Goal: Check status: Check status

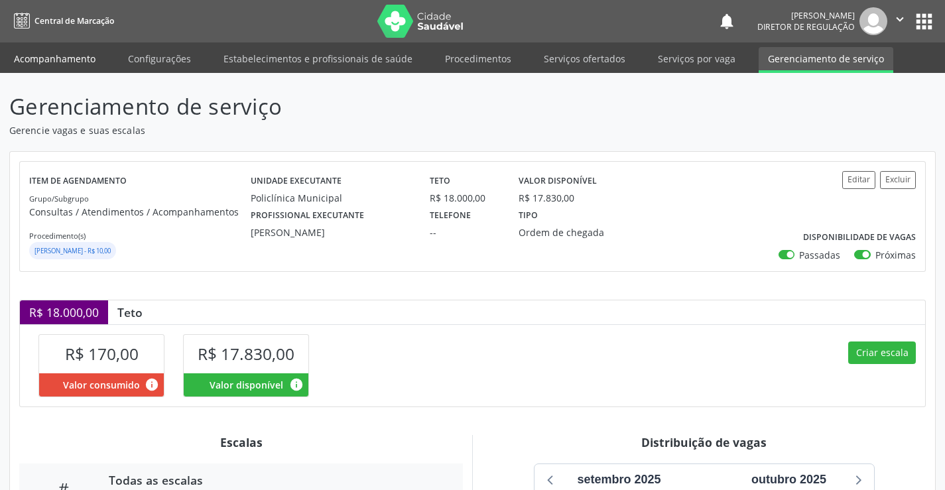
click at [40, 56] on link "Acompanhamento" at bounding box center [55, 58] width 100 height 23
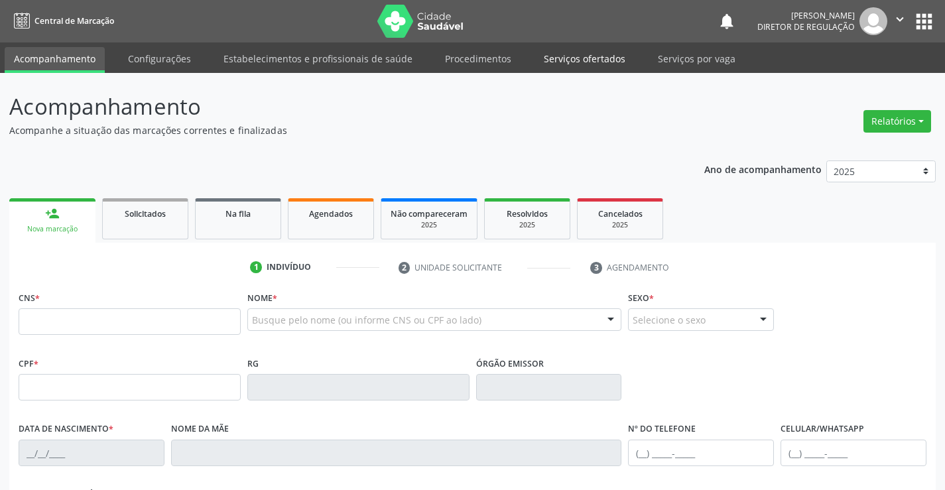
click at [587, 61] on link "Serviços ofertados" at bounding box center [585, 58] width 100 height 23
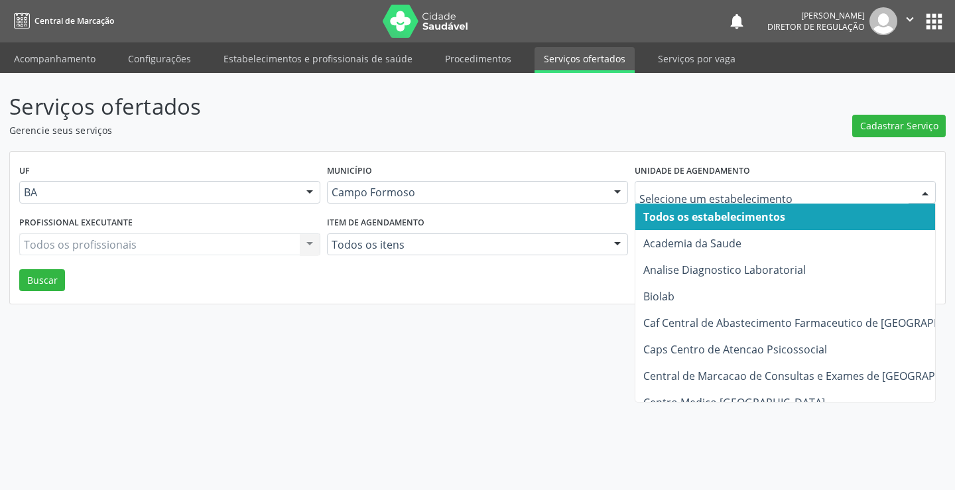
click at [671, 201] on div at bounding box center [785, 192] width 301 height 23
click at [41, 60] on link "Acompanhamento" at bounding box center [55, 58] width 100 height 23
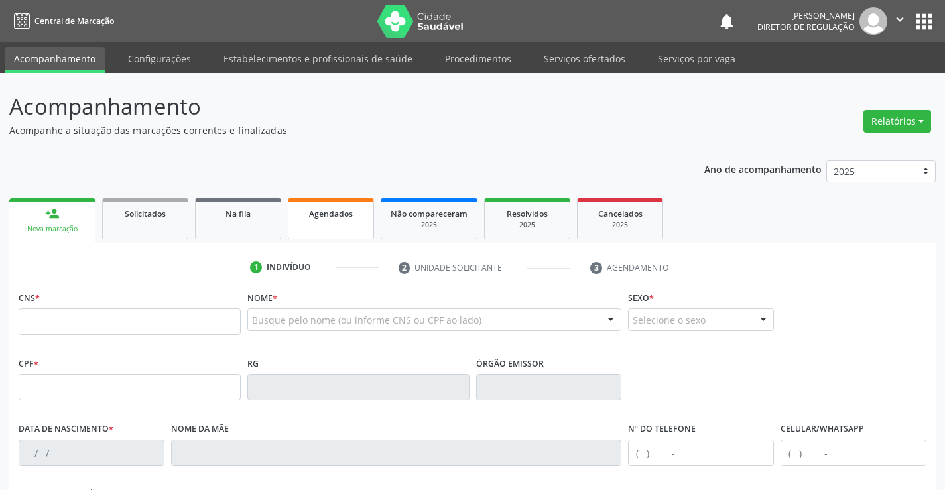
click at [333, 210] on span "Agendados" at bounding box center [331, 213] width 44 height 11
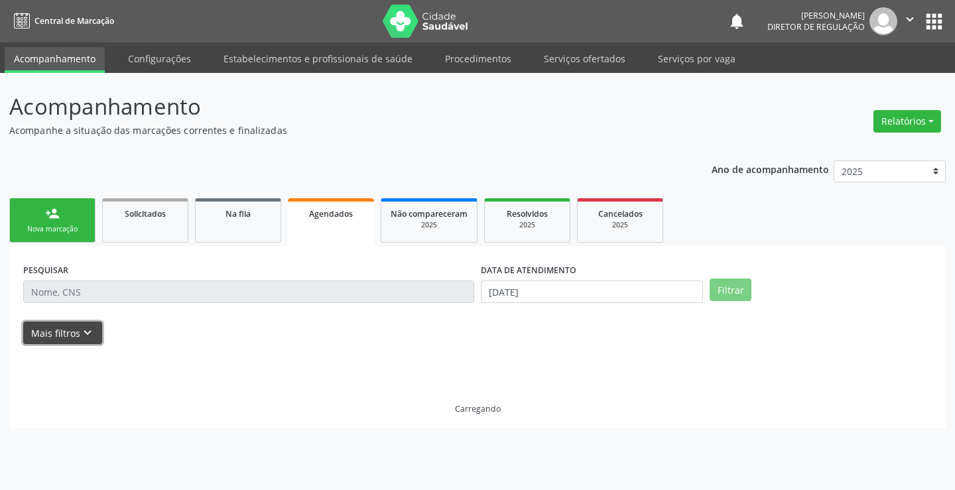
drag, startPoint x: 68, startPoint y: 325, endPoint x: 588, endPoint y: 410, distance: 527.0
click at [69, 325] on button "Mais filtros keyboard_arrow_down" at bounding box center [62, 333] width 79 height 23
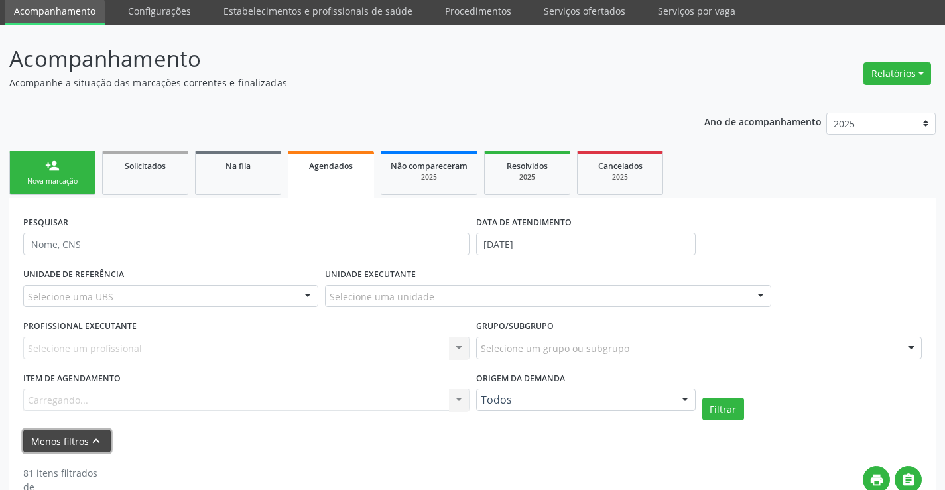
scroll to position [66, 0]
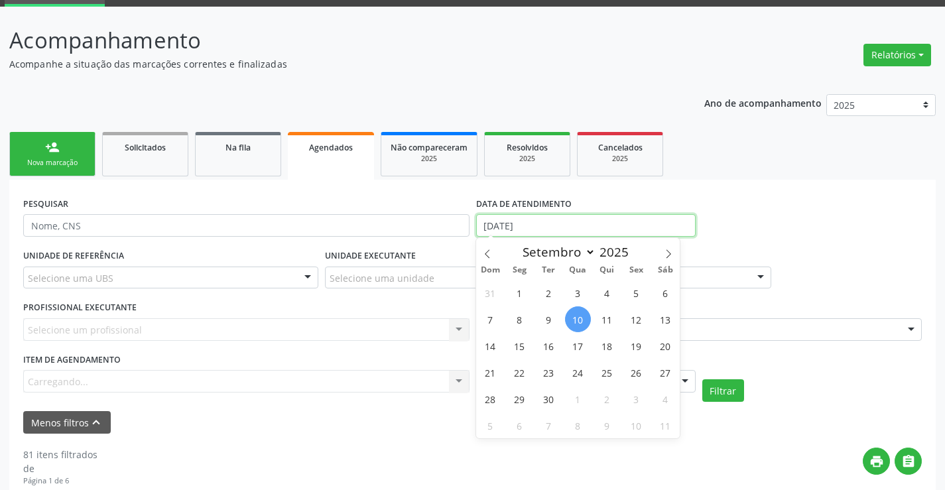
click at [541, 229] on input "[DATE]" at bounding box center [586, 225] width 220 height 23
click at [483, 251] on icon at bounding box center [487, 253] width 9 height 9
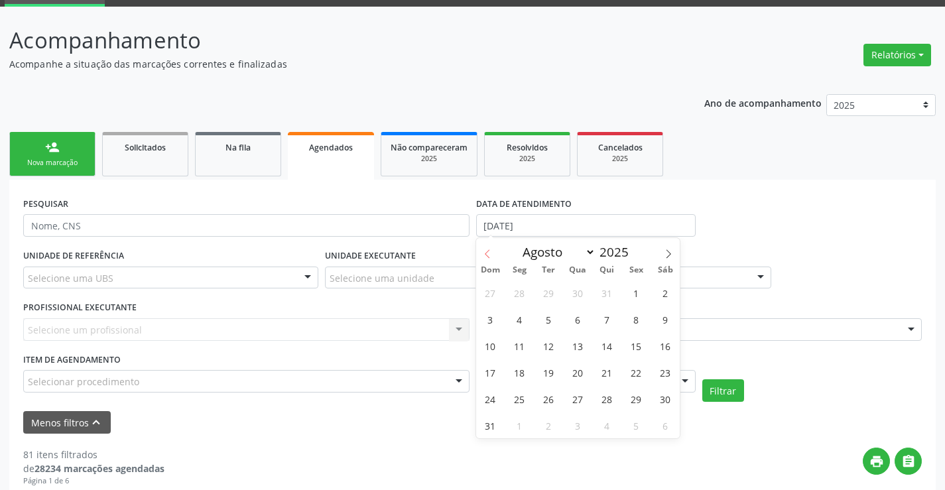
click at [483, 251] on icon at bounding box center [487, 253] width 9 height 9
select select "5"
click at [490, 287] on span "1" at bounding box center [491, 293] width 26 height 26
type input "[DATE]"
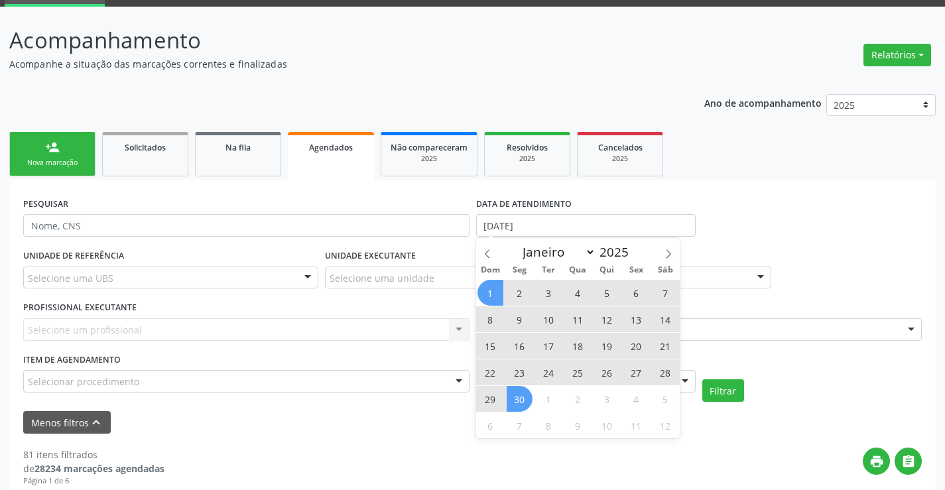
click at [524, 402] on span "30" at bounding box center [520, 399] width 26 height 26
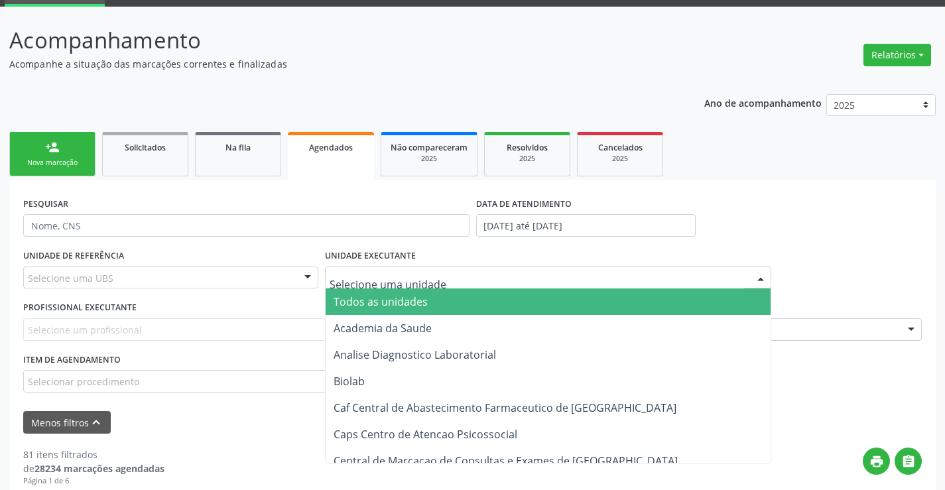
click at [456, 273] on div at bounding box center [548, 278] width 446 height 23
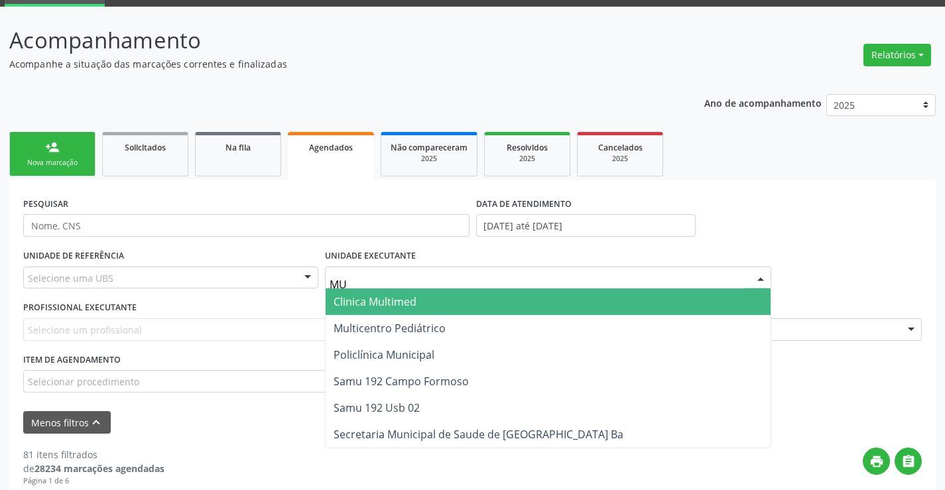
type input "MUL"
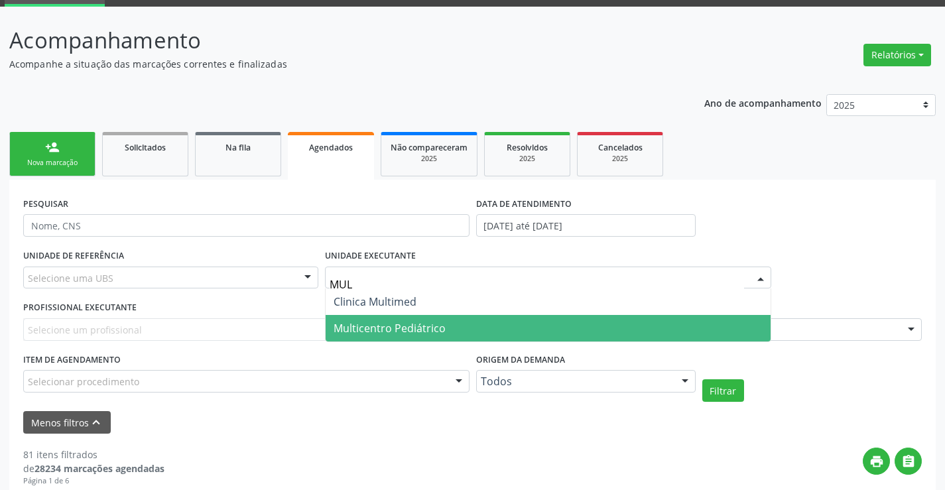
click at [423, 333] on span "Multicentro Pediátrico" at bounding box center [390, 328] width 112 height 15
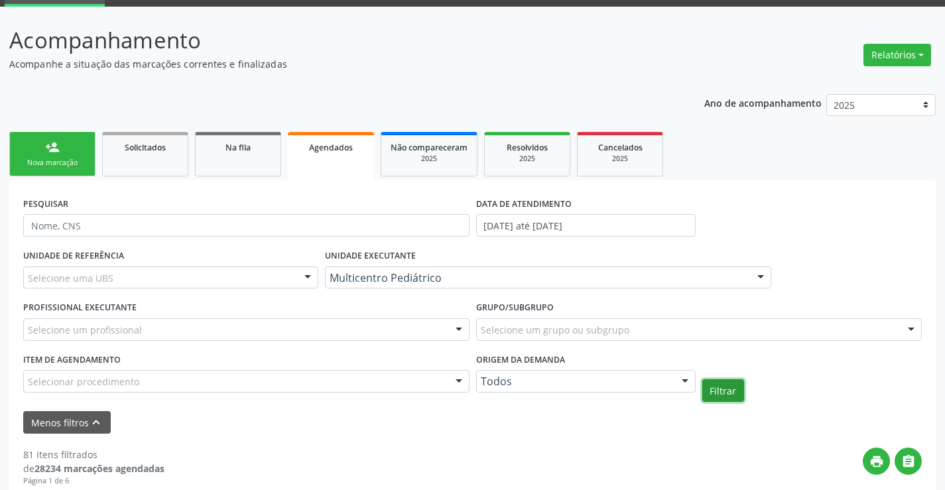
click at [741, 389] on button "Filtrar" at bounding box center [724, 390] width 42 height 23
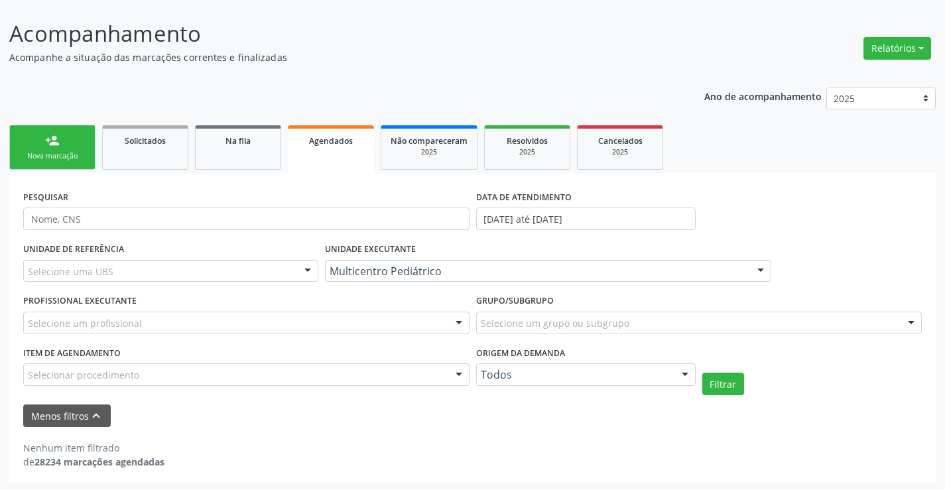
scroll to position [75, 0]
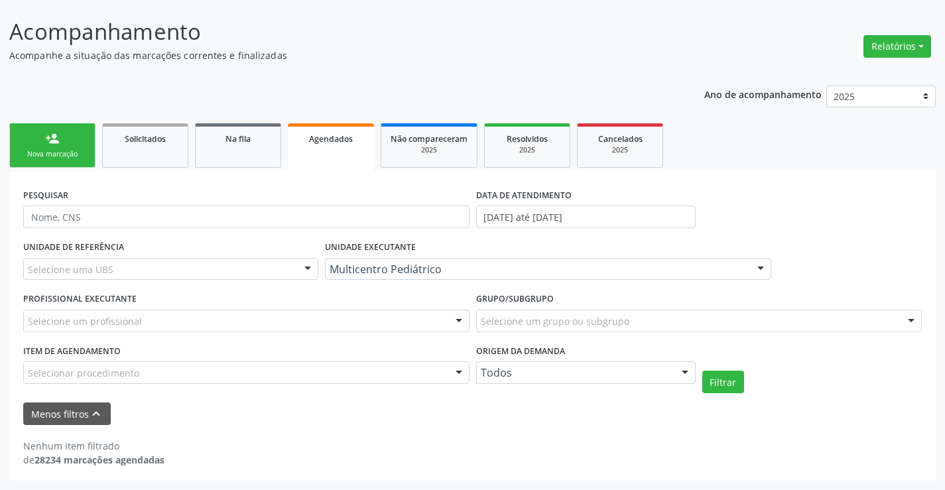
click at [724, 393] on form "PESQUISAR DATA DE ATENDIMENTO [DATE] até [DATE] UNIDADE DE REFERÊNCIA Selecione…" at bounding box center [472, 305] width 899 height 240
click at [519, 156] on link "Resolvidos 2025" at bounding box center [527, 145] width 86 height 44
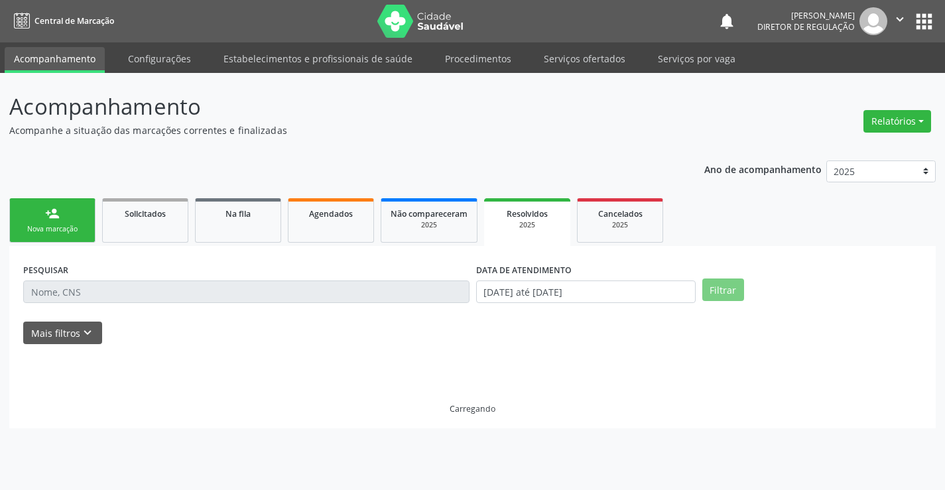
scroll to position [0, 0]
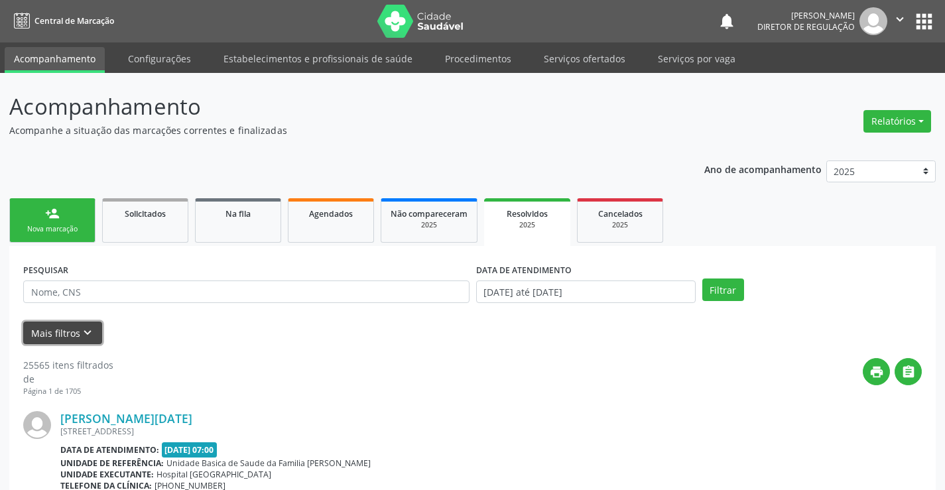
click at [81, 337] on icon "keyboard_arrow_down" at bounding box center [87, 333] width 15 height 15
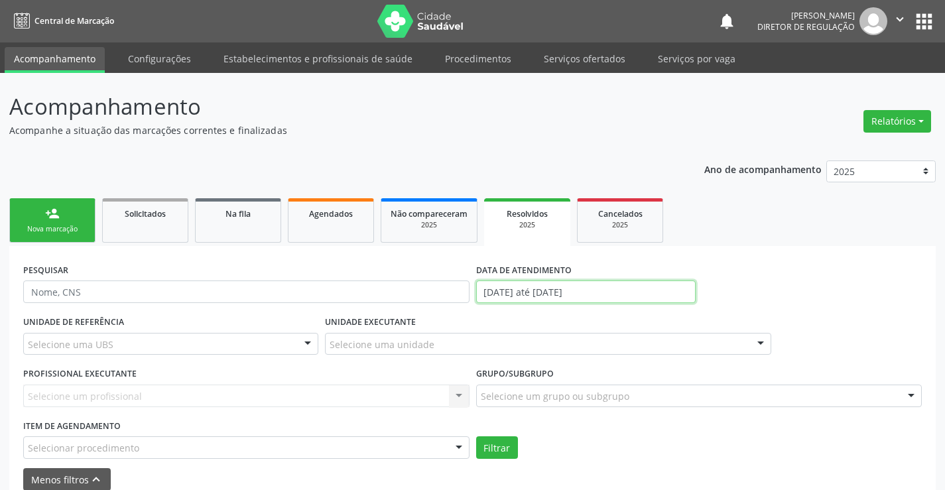
click at [533, 285] on input "[DATE] até [DATE]" at bounding box center [586, 292] width 220 height 23
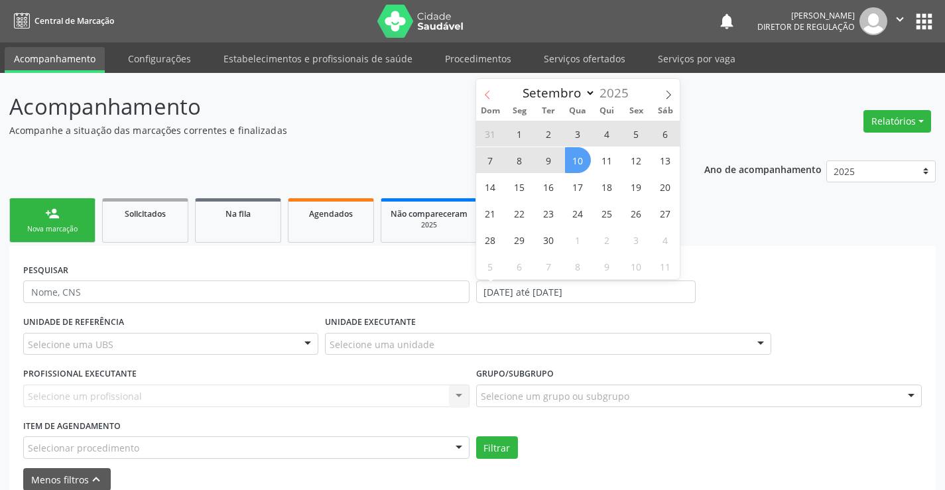
click at [489, 95] on icon at bounding box center [487, 94] width 9 height 9
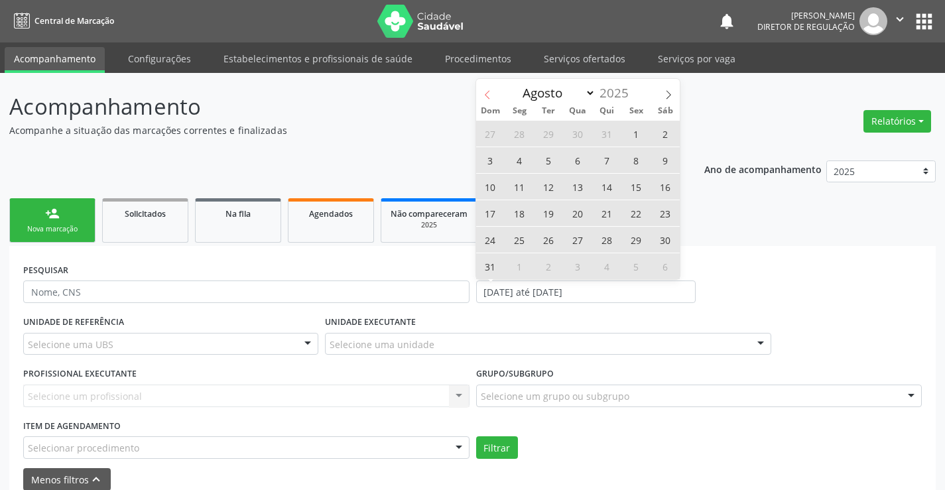
click at [489, 95] on icon at bounding box center [487, 94] width 9 height 9
select select "5"
click at [482, 138] on span "1" at bounding box center [491, 134] width 26 height 26
type input "[DATE]"
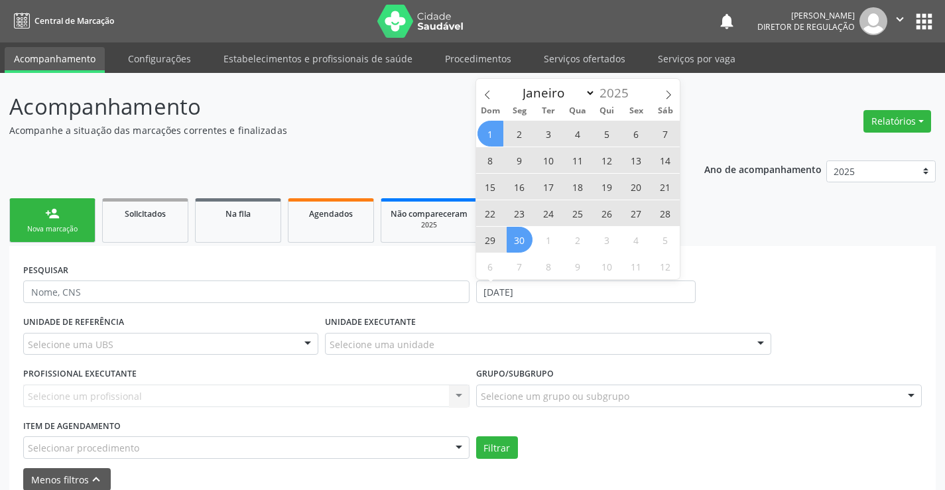
click at [527, 245] on span "30" at bounding box center [520, 240] width 26 height 26
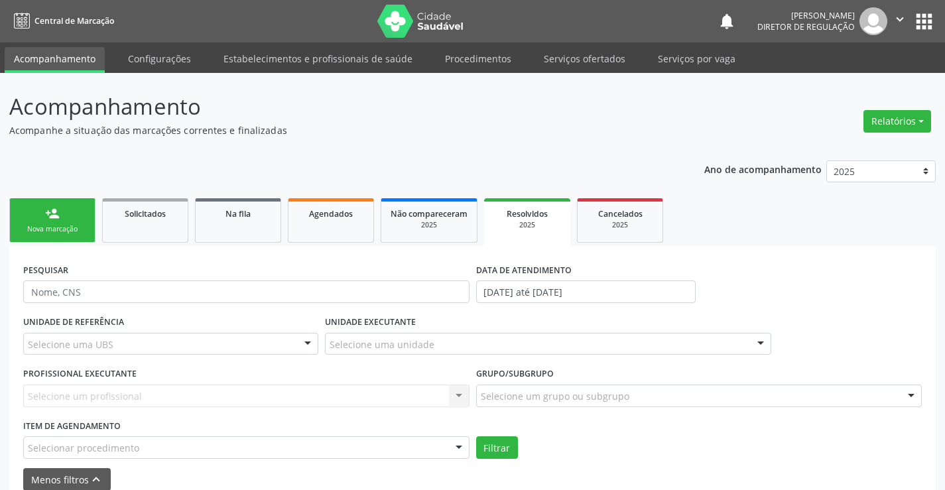
click at [458, 344] on div "Selecione uma unidade" at bounding box center [548, 344] width 446 height 23
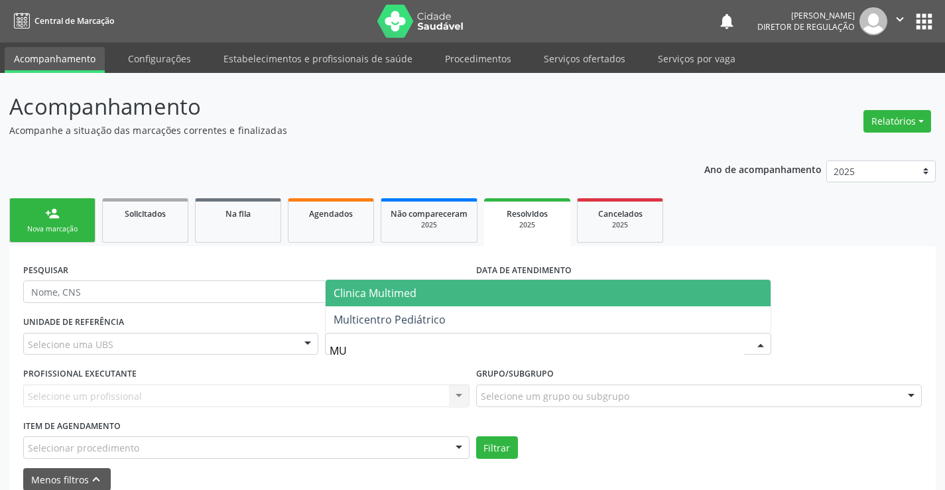
type input "MUL"
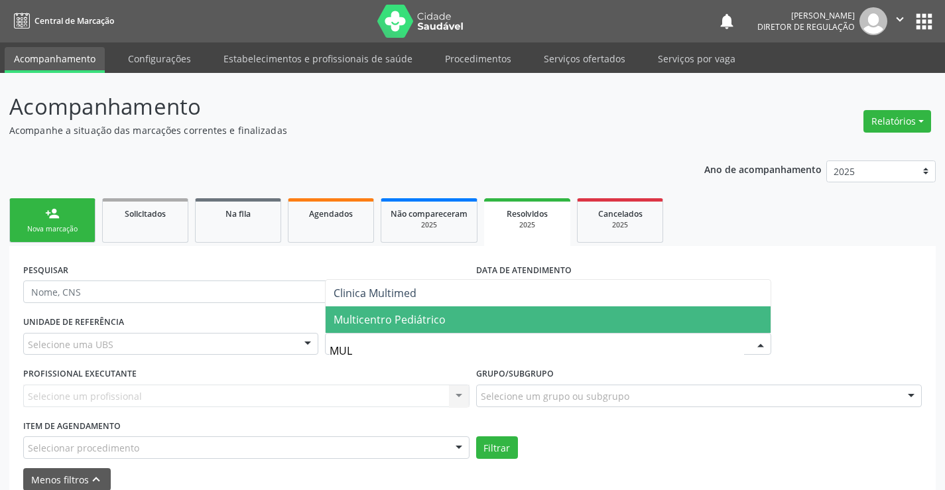
click at [456, 318] on span "Multicentro Pediátrico" at bounding box center [548, 319] width 445 height 27
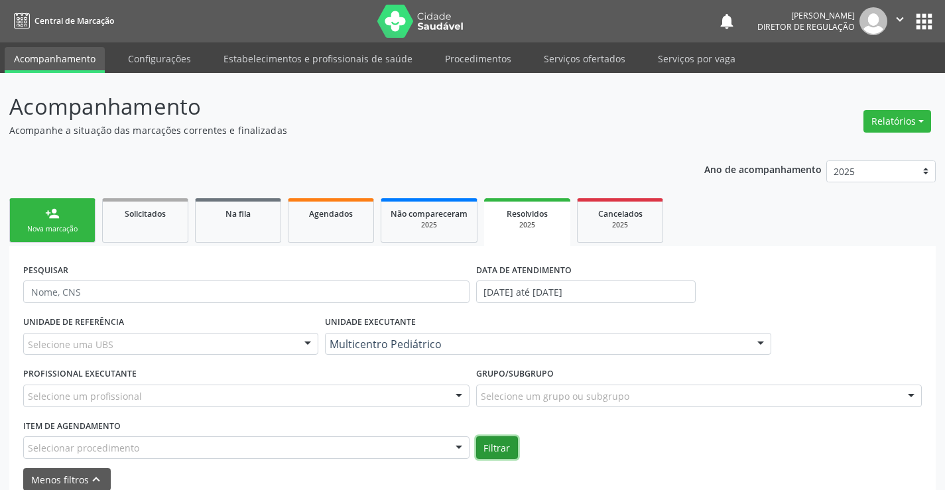
click at [489, 453] on button "Filtrar" at bounding box center [497, 448] width 42 height 23
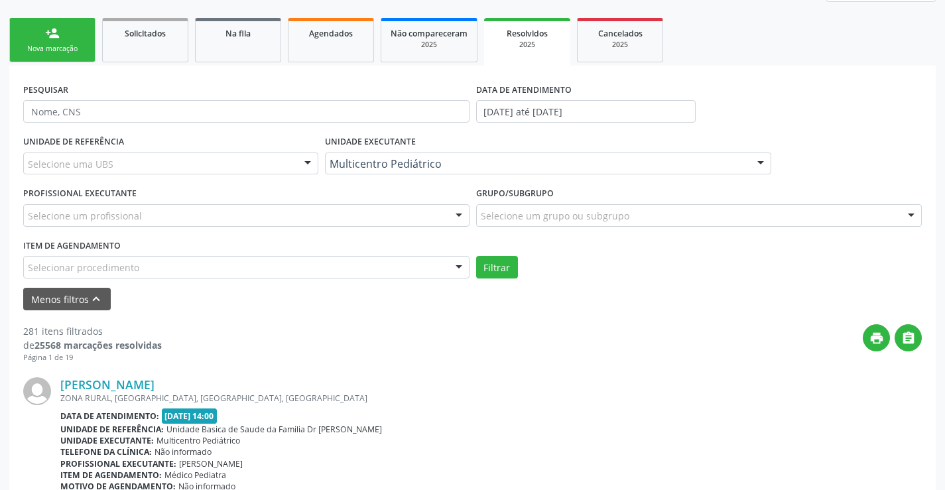
scroll to position [175, 0]
